Goal: Information Seeking & Learning: Learn about a topic

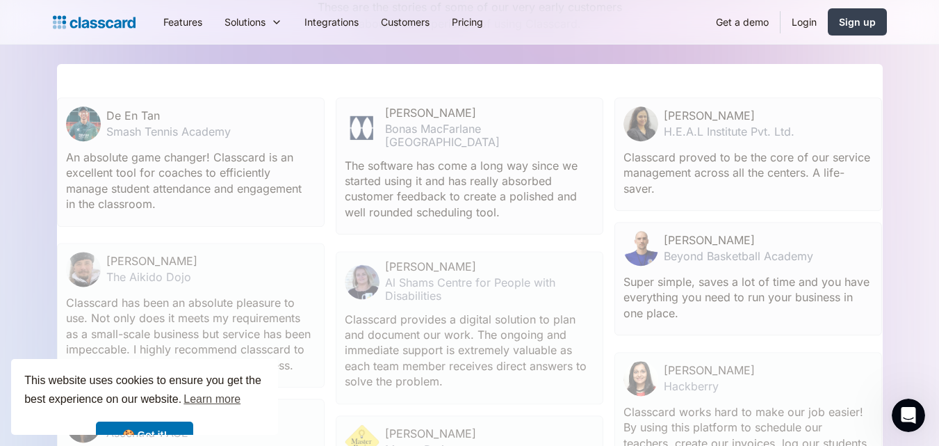
scroll to position [4671, 0]
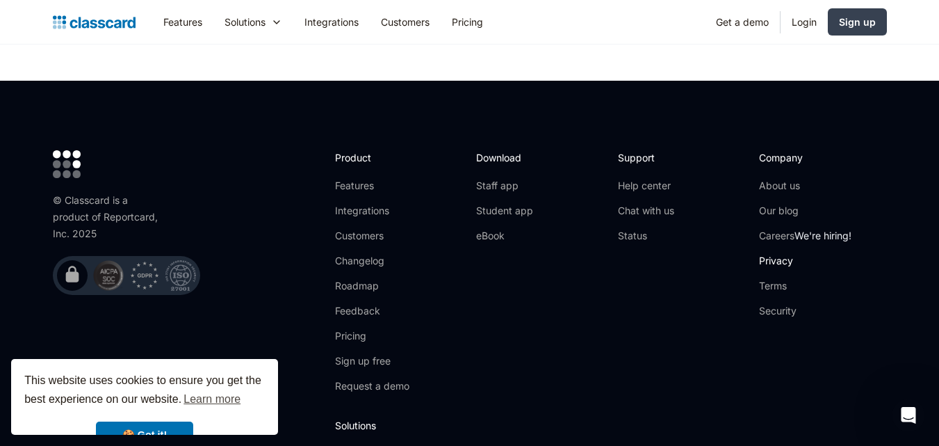
click at [776, 254] on link "Privacy" at bounding box center [805, 261] width 92 height 14
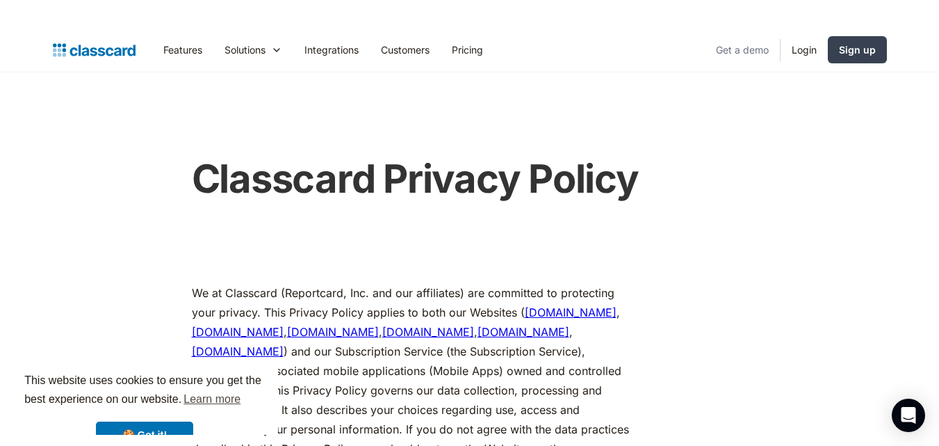
scroll to position [498, 0]
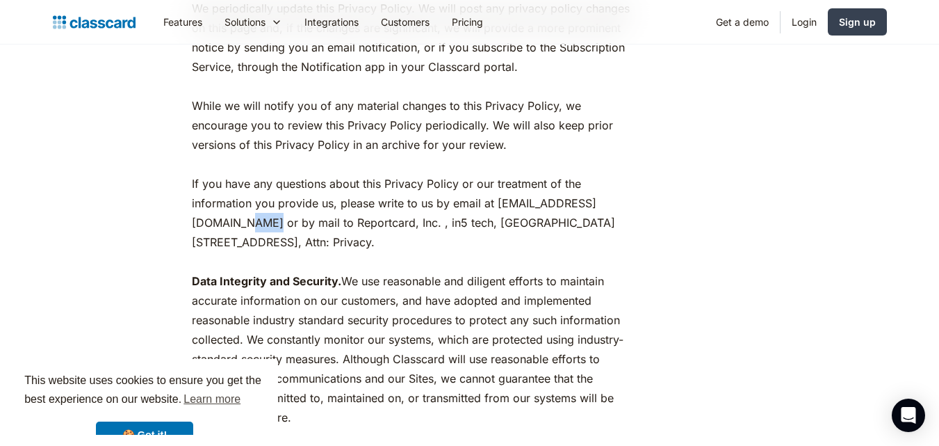
drag, startPoint x: 335, startPoint y: 219, endPoint x: 437, endPoint y: 211, distance: 101.8
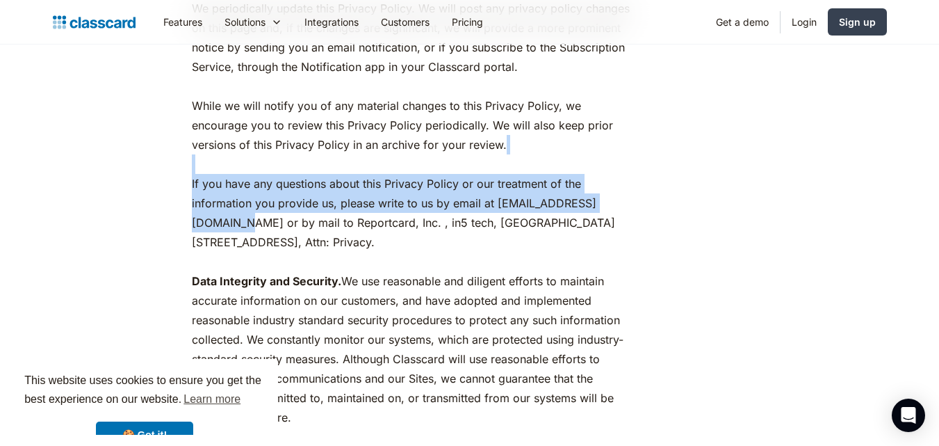
drag, startPoint x: 335, startPoint y: 224, endPoint x: 628, endPoint y: 156, distance: 301.0
